Goal: Task Accomplishment & Management: Use online tool/utility

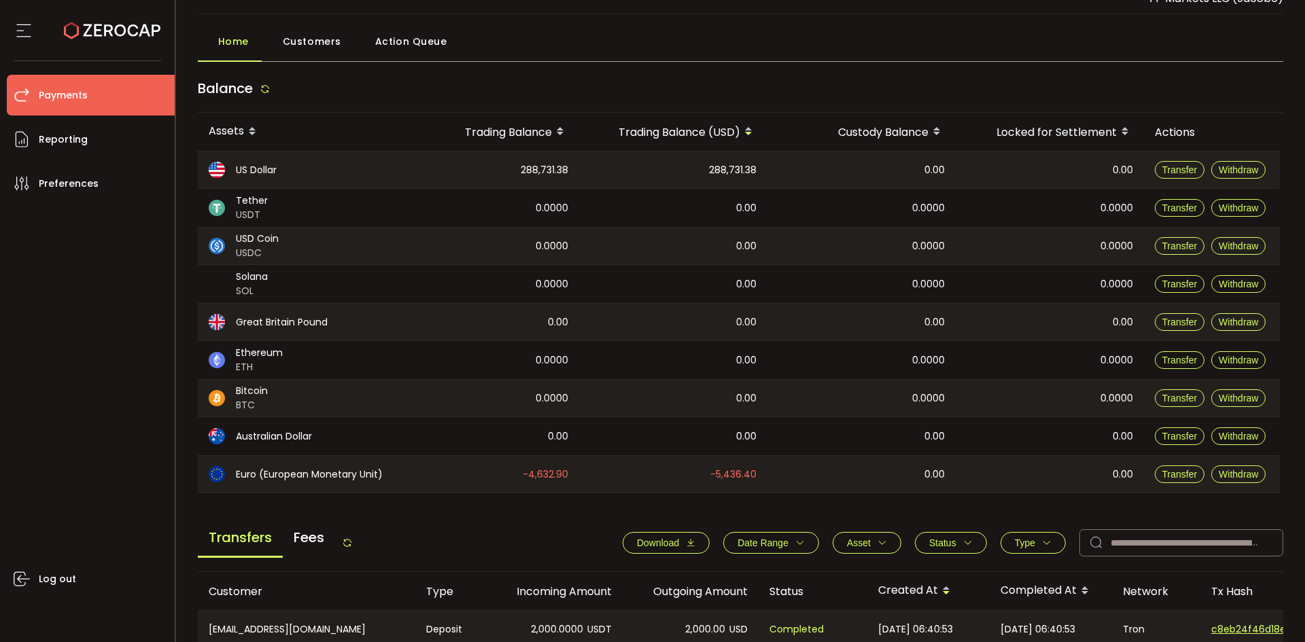
scroll to position [272, 0]
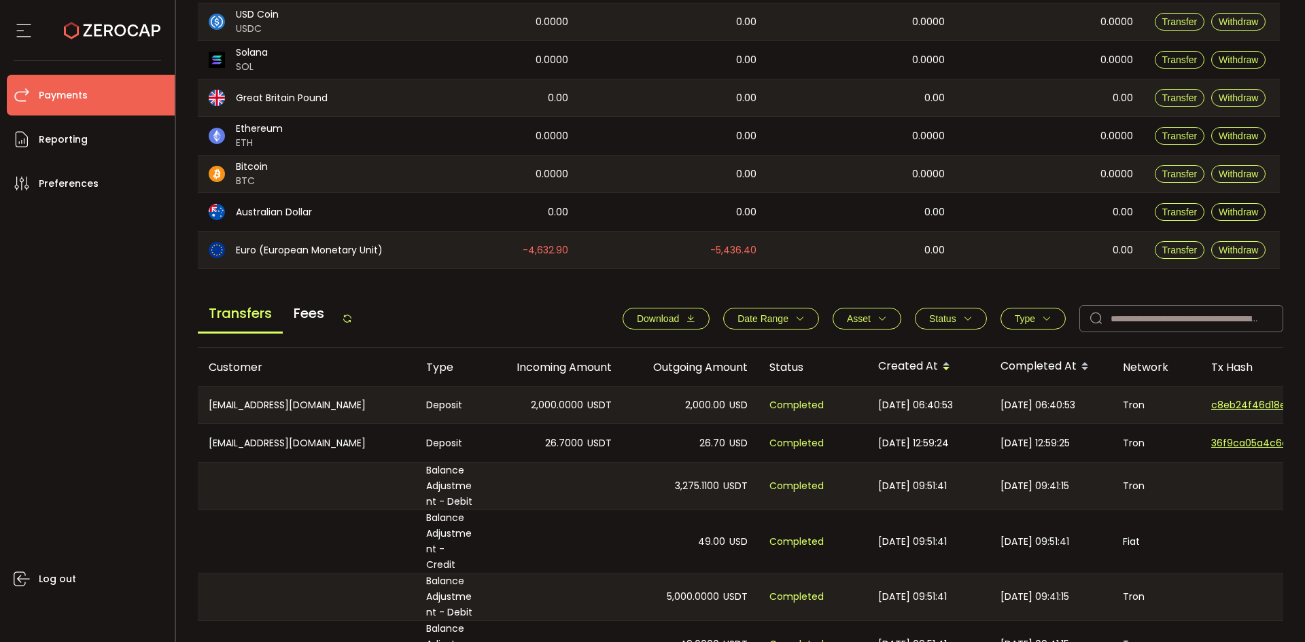
click at [795, 314] on icon "button" at bounding box center [800, 319] width 10 height 10
click at [731, 353] on input at bounding box center [742, 352] width 41 height 22
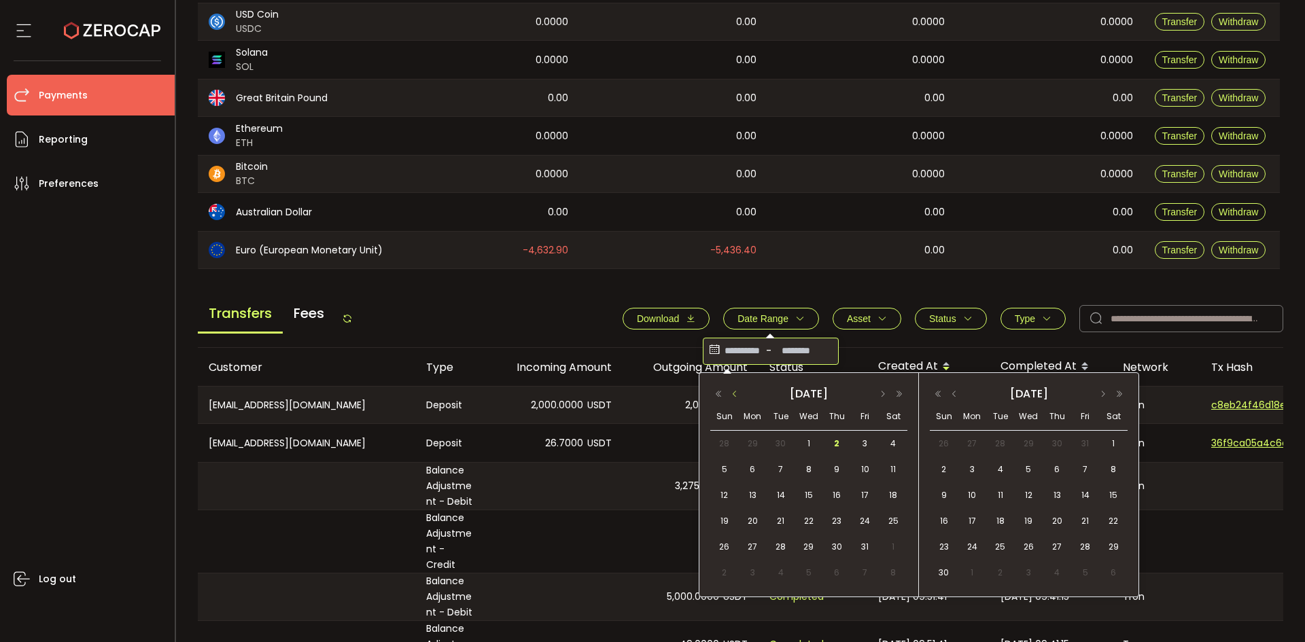
click at [733, 392] on button "button" at bounding box center [735, 394] width 16 height 10
click at [733, 391] on button "button" at bounding box center [735, 394] width 16 height 10
click at [733, 392] on button "button" at bounding box center [735, 394] width 16 height 10
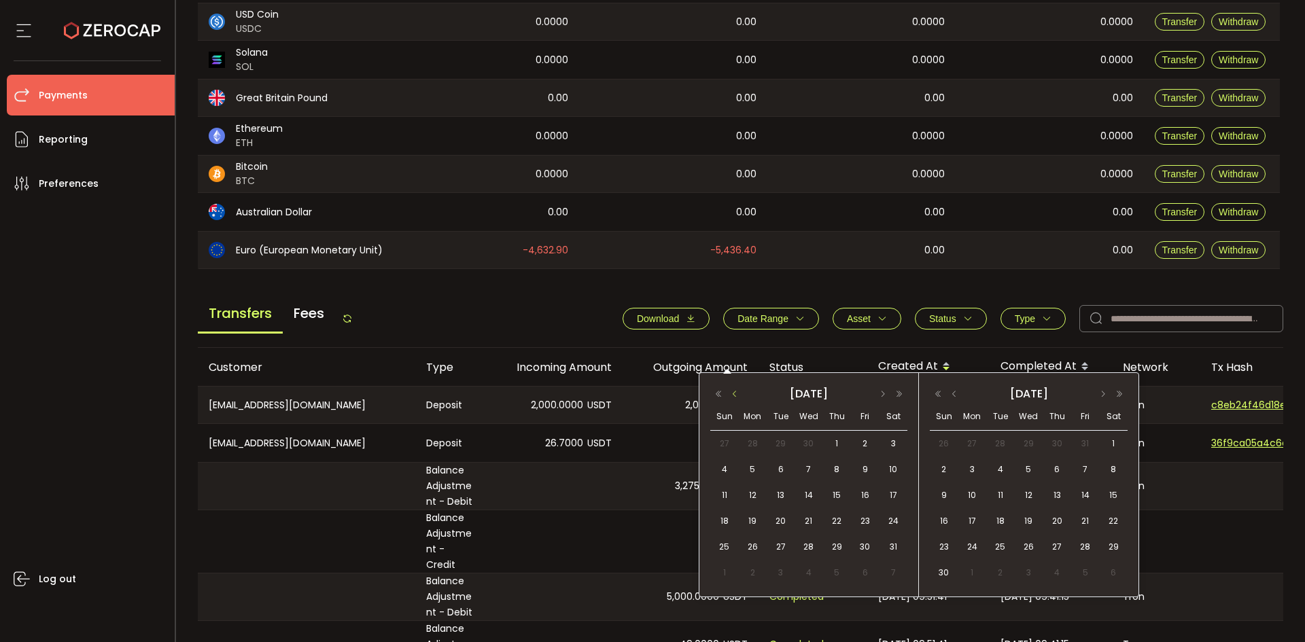
click at [733, 392] on button "button" at bounding box center [735, 394] width 16 height 10
click at [810, 439] on span "1" at bounding box center [809, 444] width 16 height 16
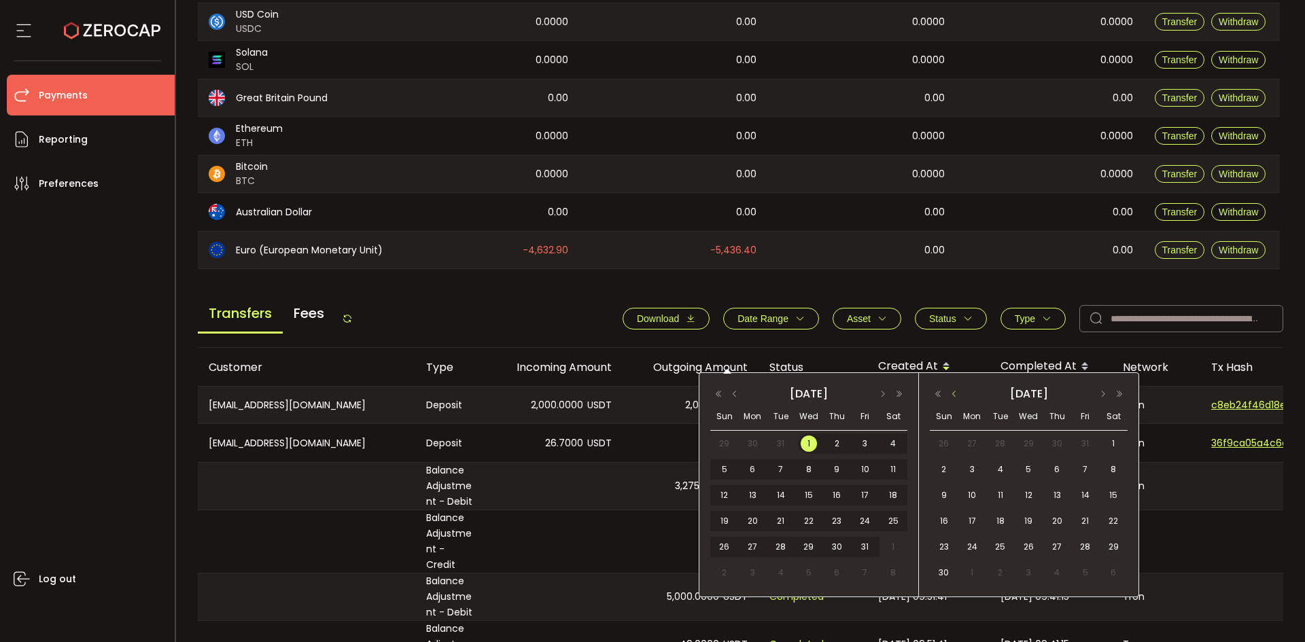
click at [955, 398] on button "button" at bounding box center [954, 394] width 16 height 10
click at [951, 392] on button "button" at bounding box center [954, 394] width 16 height 10
click at [1006, 539] on div "30" at bounding box center [998, 547] width 25 height 20
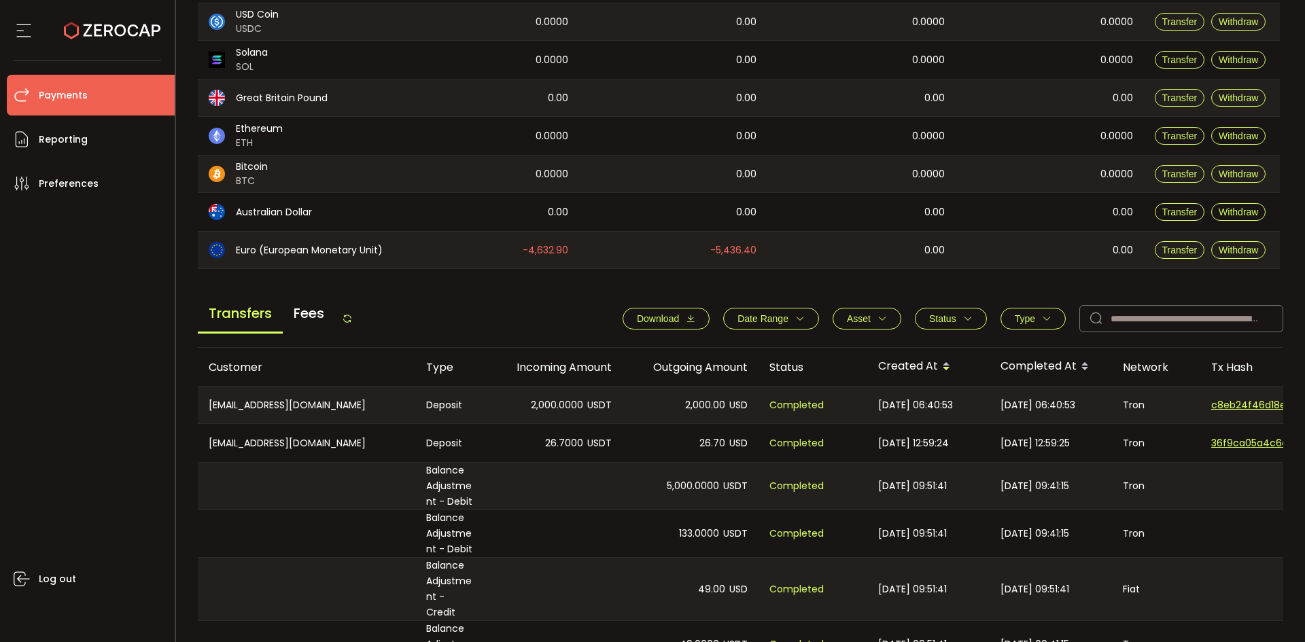
click at [686, 320] on icon "button" at bounding box center [691, 319] width 10 height 10
